Goal: Information Seeking & Learning: Learn about a topic

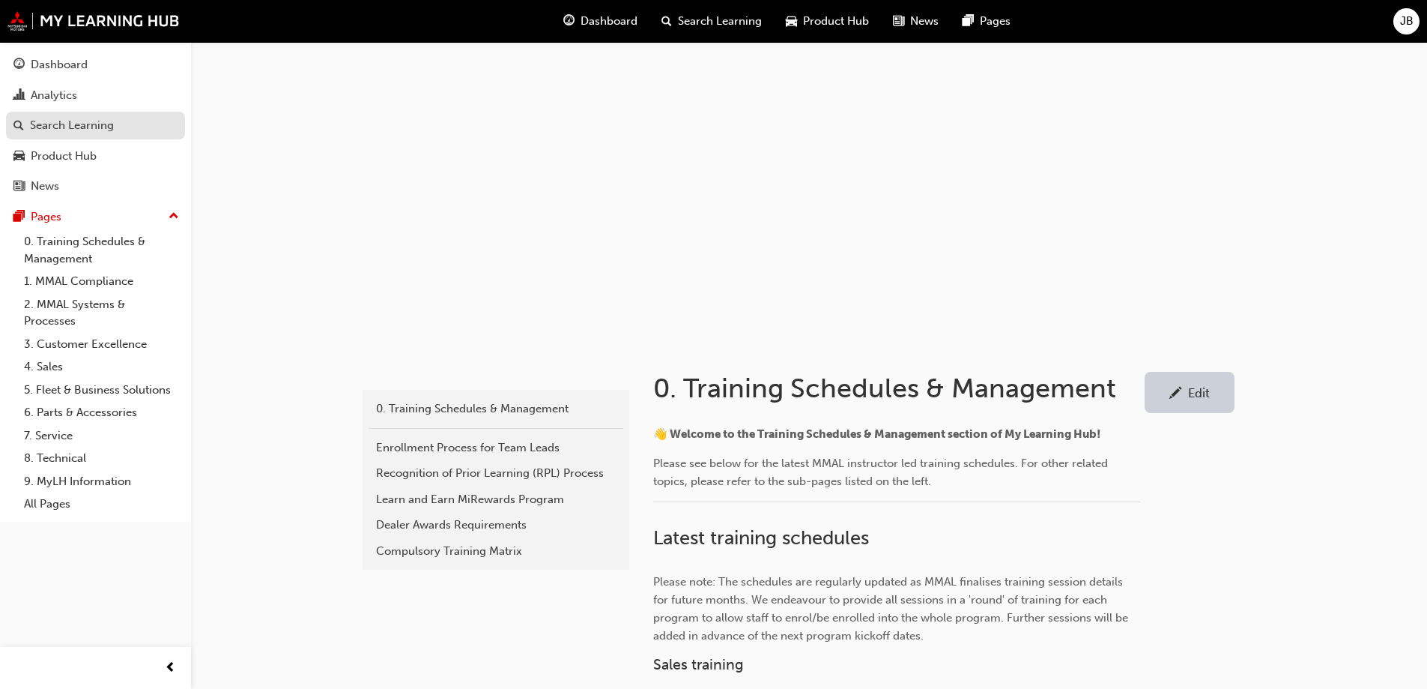
click at [55, 124] on div "Search Learning" at bounding box center [72, 125] width 84 height 17
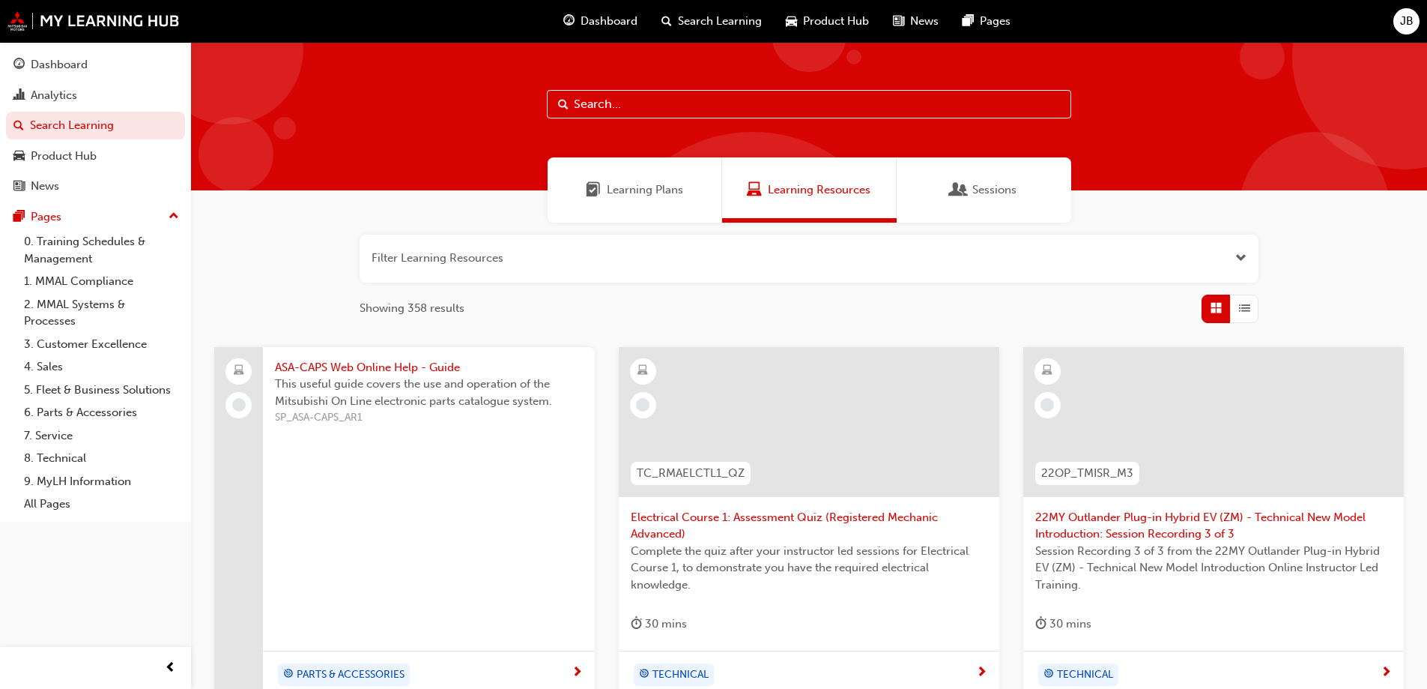
click at [611, 104] on input "text" at bounding box center [809, 104] width 525 height 28
type input "midealerassist"
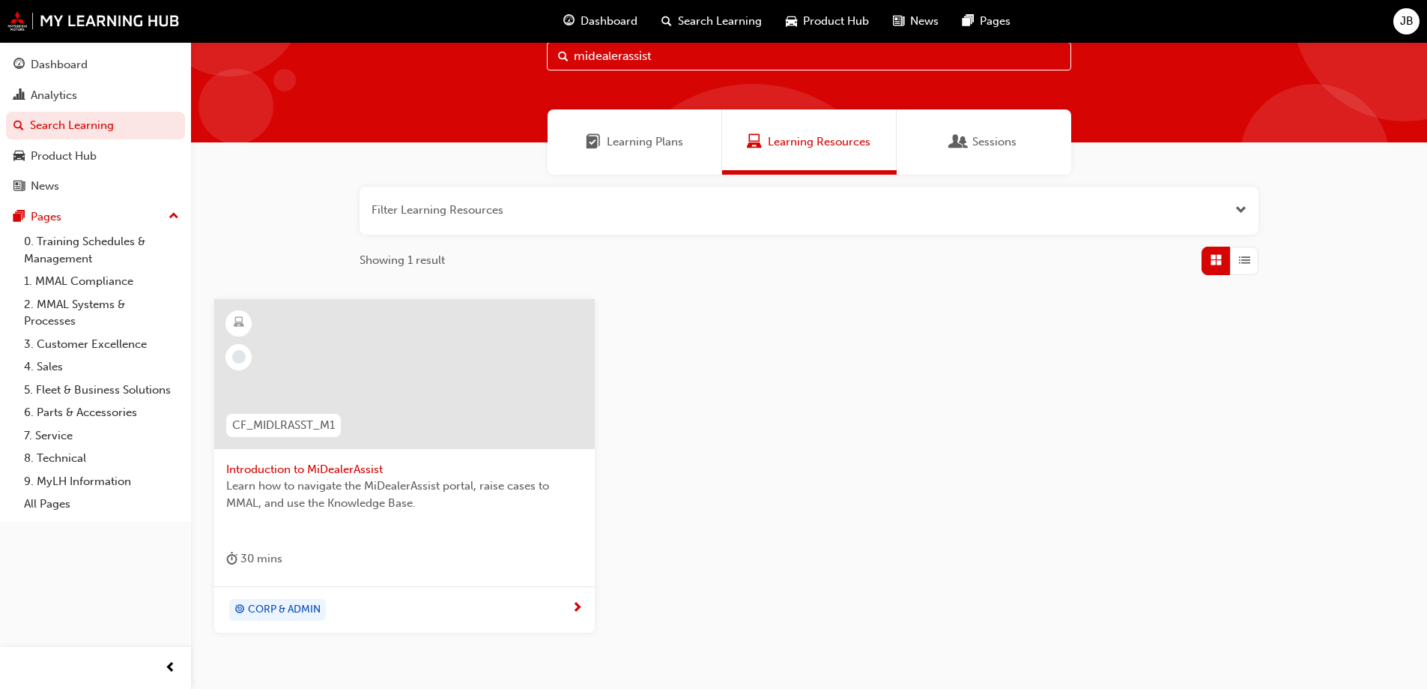
scroll to position [75, 0]
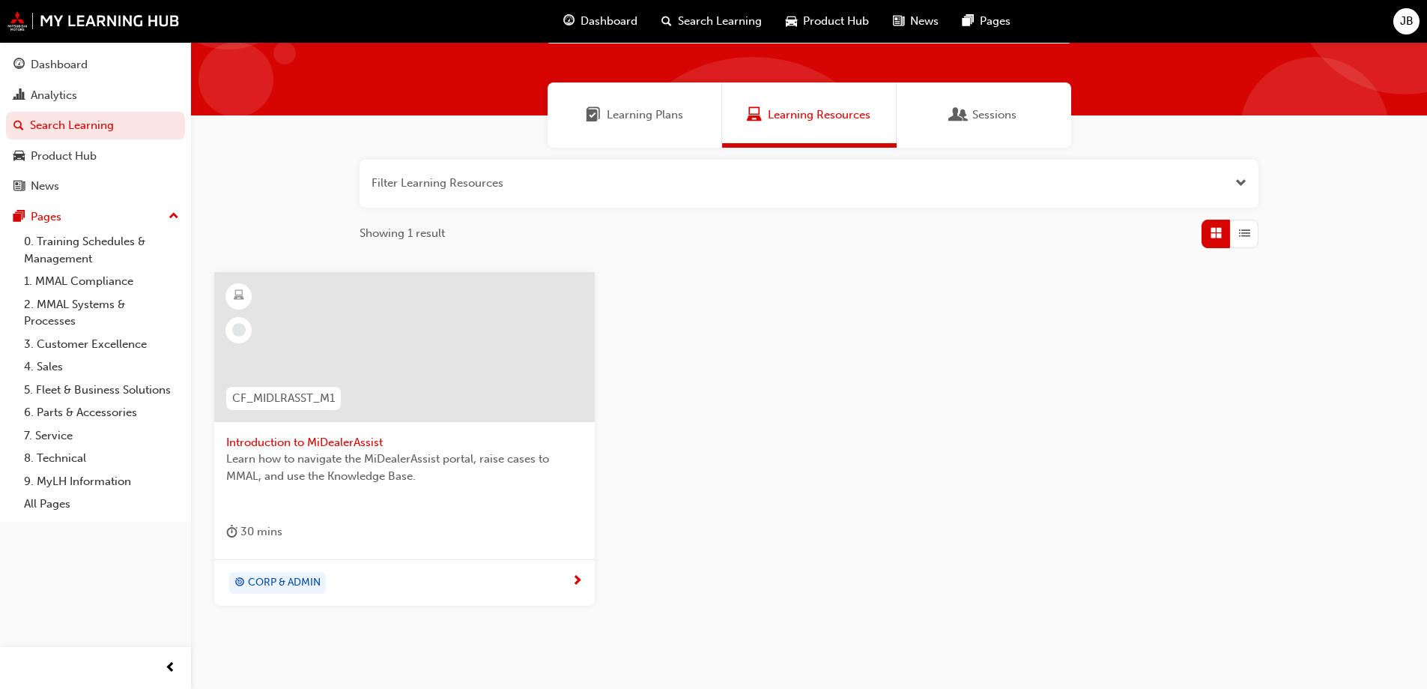
click at [393, 467] on span "Learn how to navigate the MiDealerAssist portal, raise cases to MMAL, and use t…" at bounding box center [404, 467] width 357 height 34
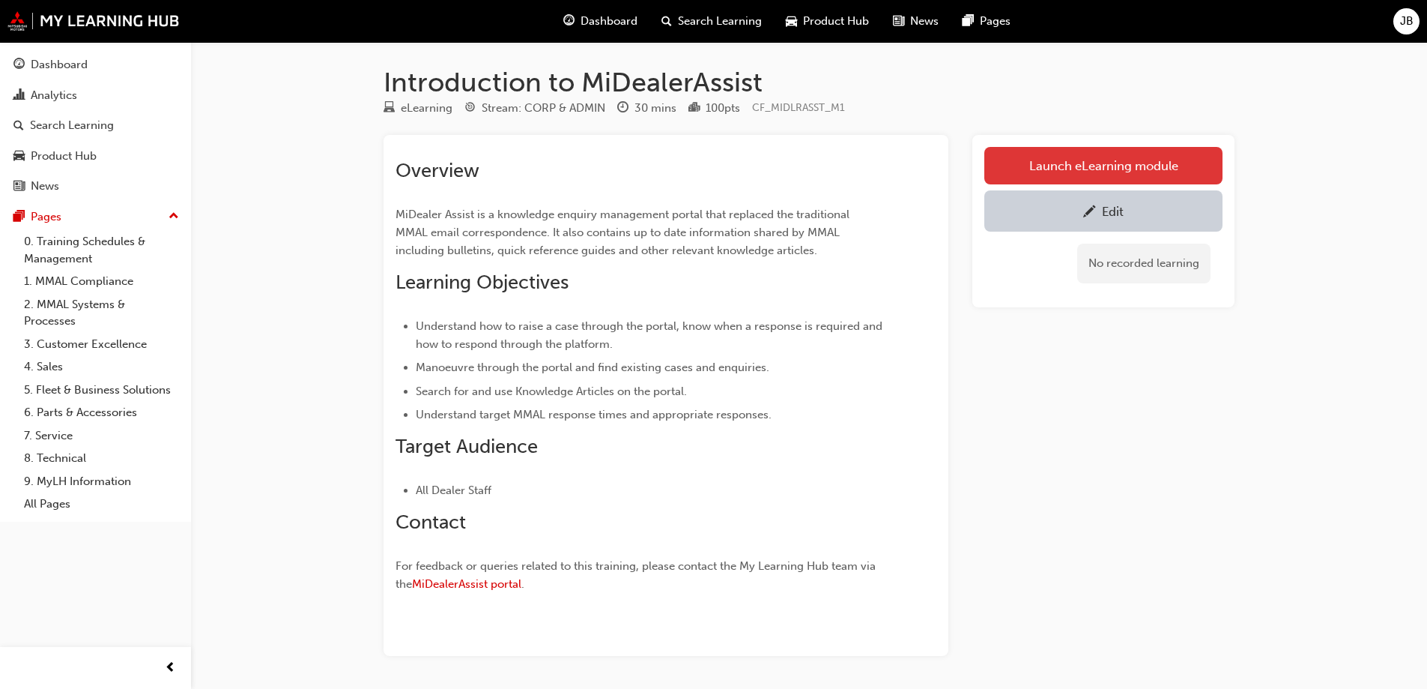
click at [1092, 170] on link "Launch eLearning module" at bounding box center [1104, 165] width 238 height 37
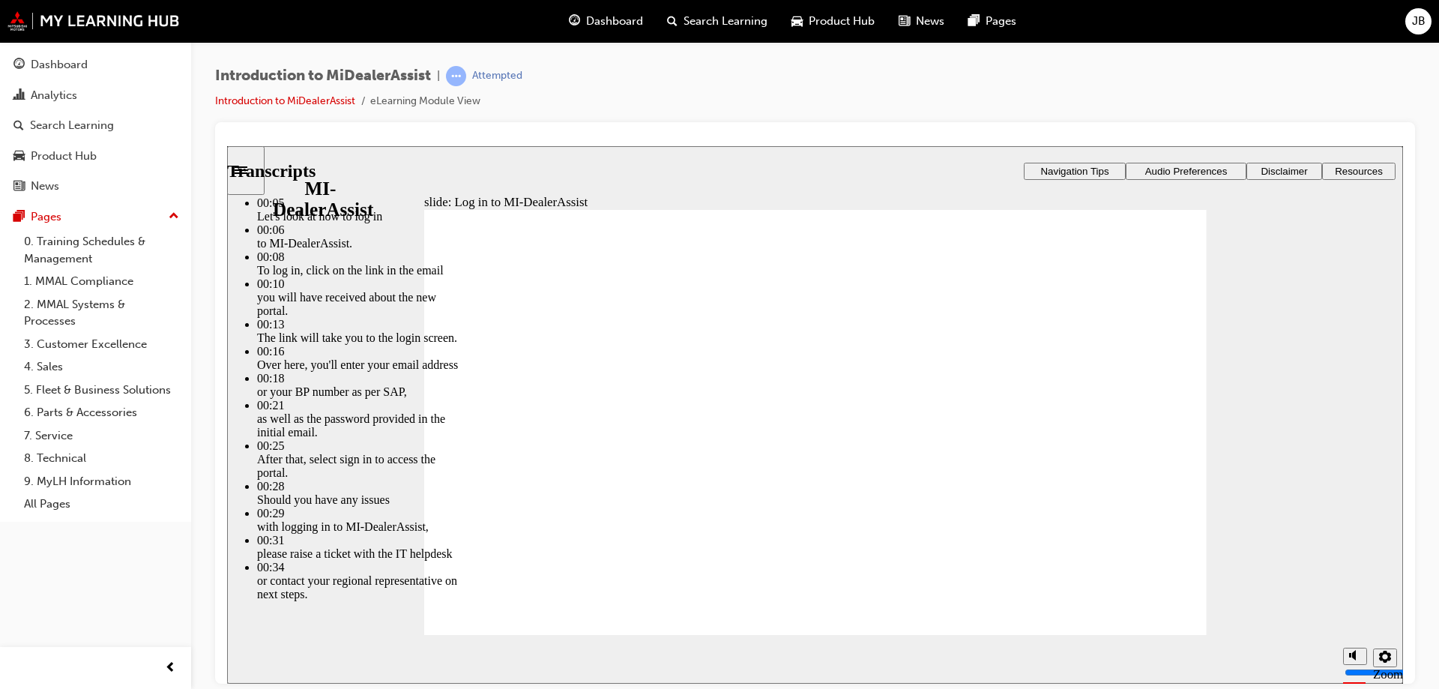
click at [1305, 484] on div "slide: Log in to MI-DealerAssist Rectangle 2 Transcripts 00:05 : Let's look at …" at bounding box center [815, 413] width 1176 height 537
type input "42"
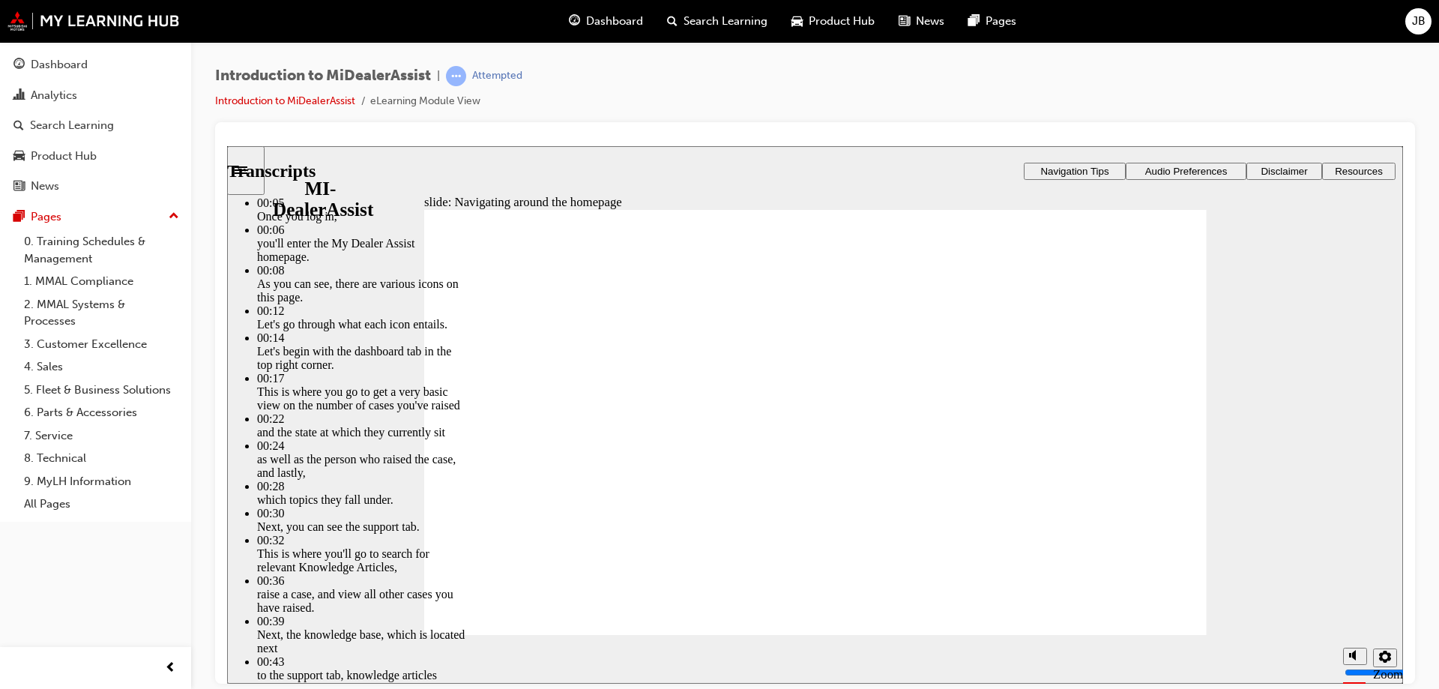
type input "144"
